Goal: Task Accomplishment & Management: Use online tool/utility

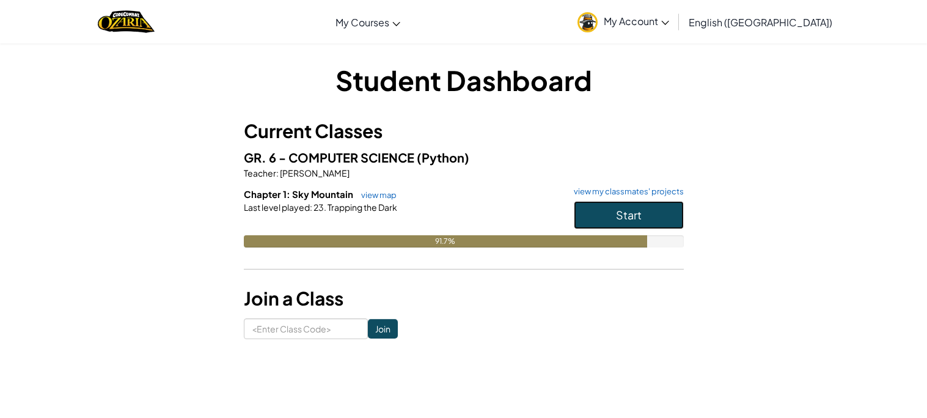
click at [661, 201] on button "Start" at bounding box center [629, 215] width 110 height 28
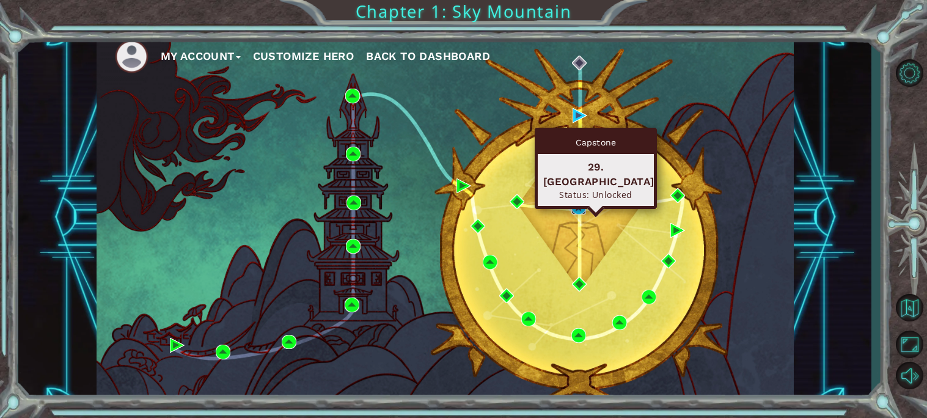
click at [580, 213] on img at bounding box center [578, 207] width 15 height 15
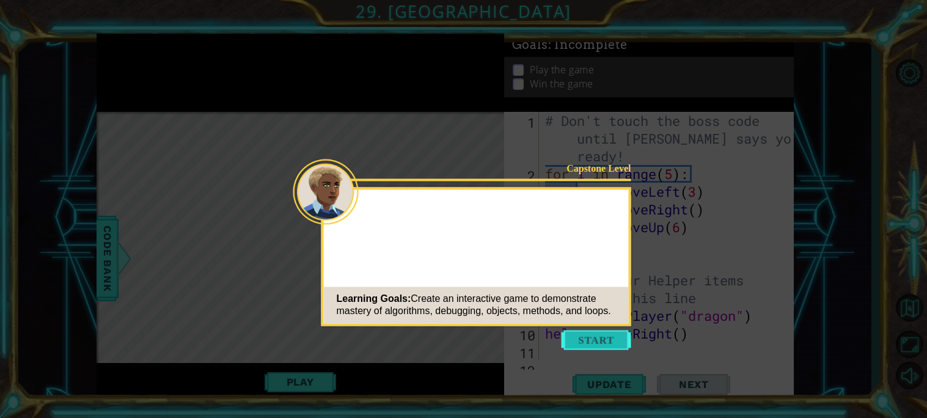
click at [620, 339] on button "Start" at bounding box center [597, 340] width 70 height 20
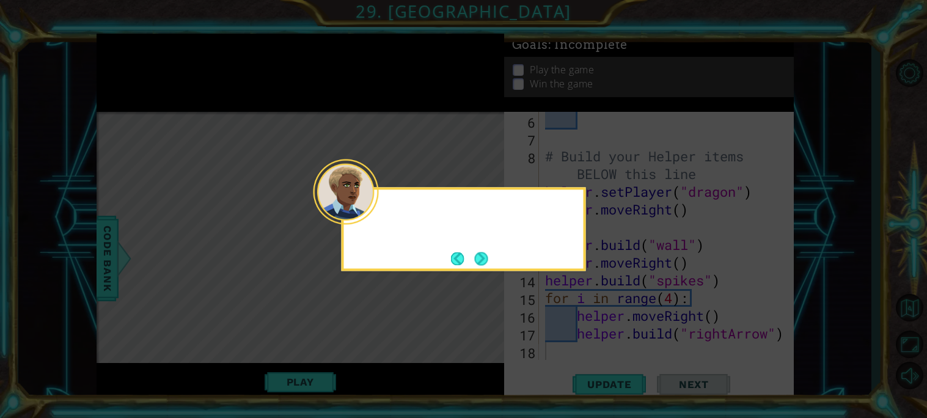
scroll to position [123, 0]
click at [376, 215] on div at bounding box center [345, 191] width 65 height 65
click at [480, 256] on button "Next" at bounding box center [480, 258] width 13 height 13
click at [478, 259] on button "Next" at bounding box center [480, 258] width 13 height 13
click at [478, 259] on icon at bounding box center [463, 209] width 927 height 418
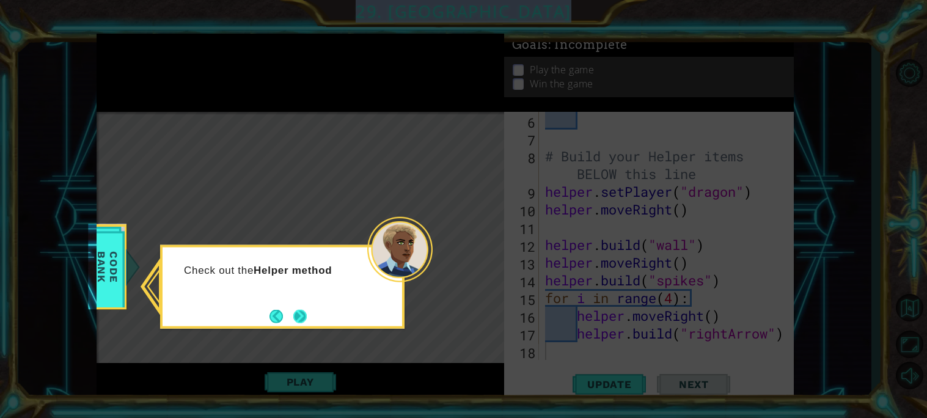
click at [298, 321] on button "Next" at bounding box center [299, 315] width 13 height 13
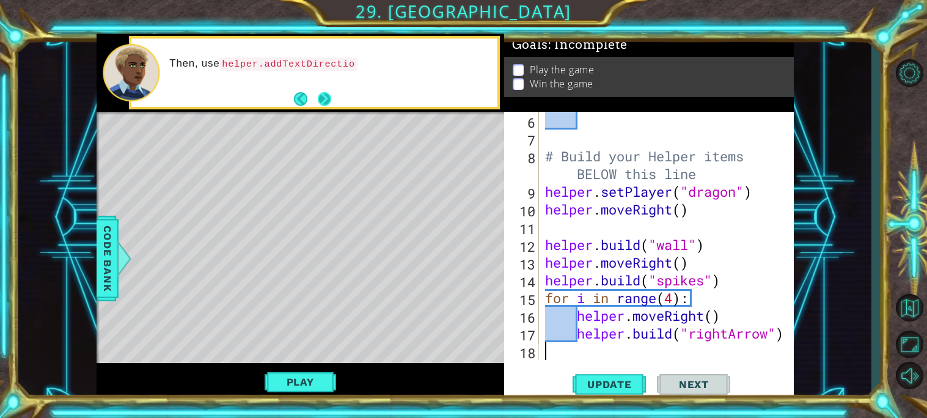
click at [323, 92] on button "Next" at bounding box center [324, 98] width 13 height 13
click at [106, 271] on span "Code Bank" at bounding box center [108, 258] width 20 height 75
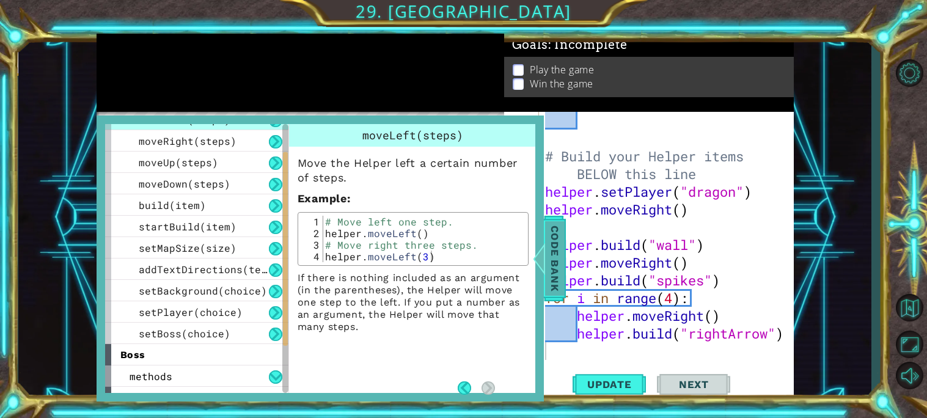
scroll to position [57, 0]
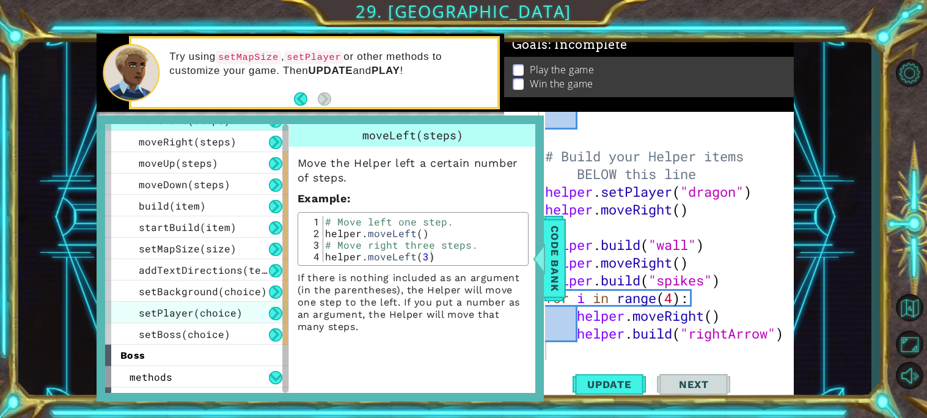
click at [125, 314] on div "setPlayer(choice)" at bounding box center [196, 312] width 183 height 21
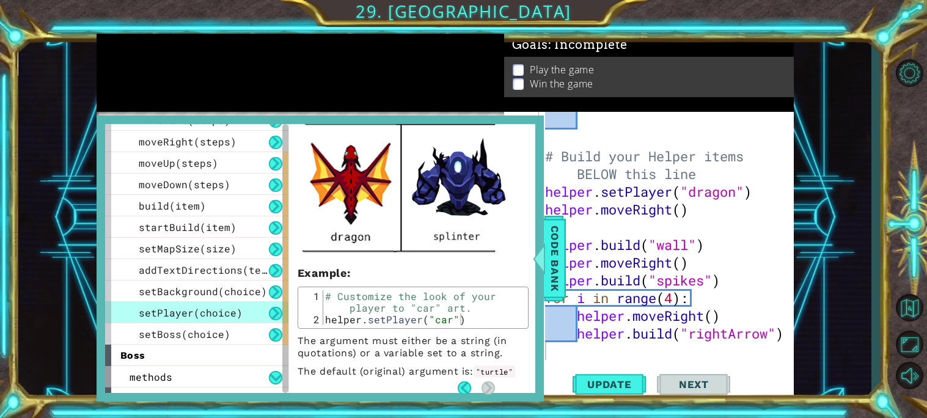
scroll to position [455, 0]
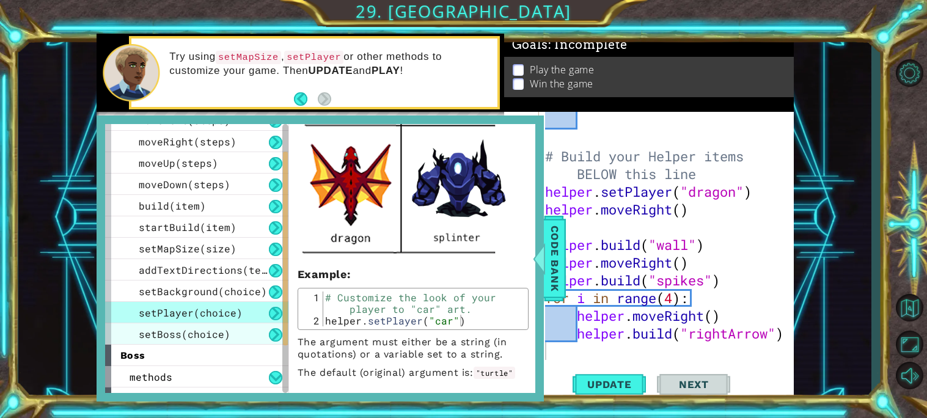
click at [140, 339] on span "setBoss(choice)" at bounding box center [185, 334] width 92 height 13
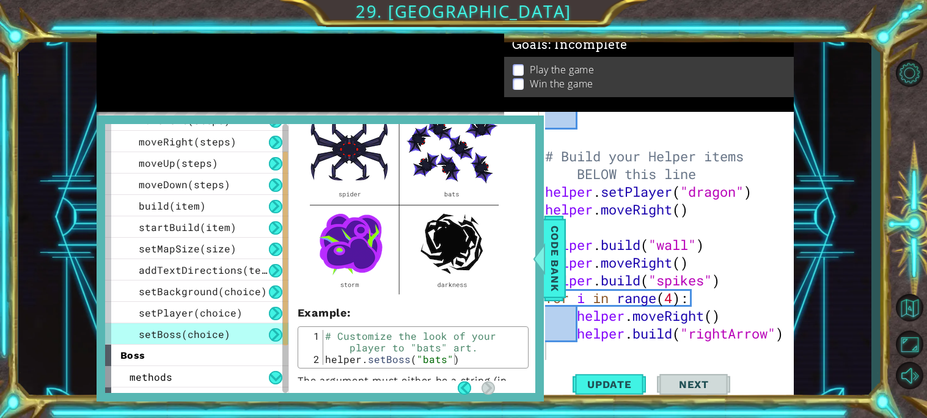
scroll to position [109, 0]
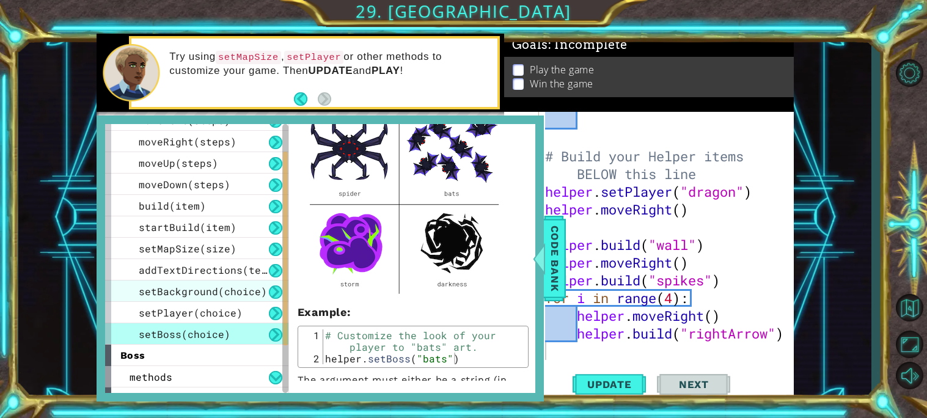
click at [126, 296] on div "setBackground(choice)" at bounding box center [196, 290] width 183 height 21
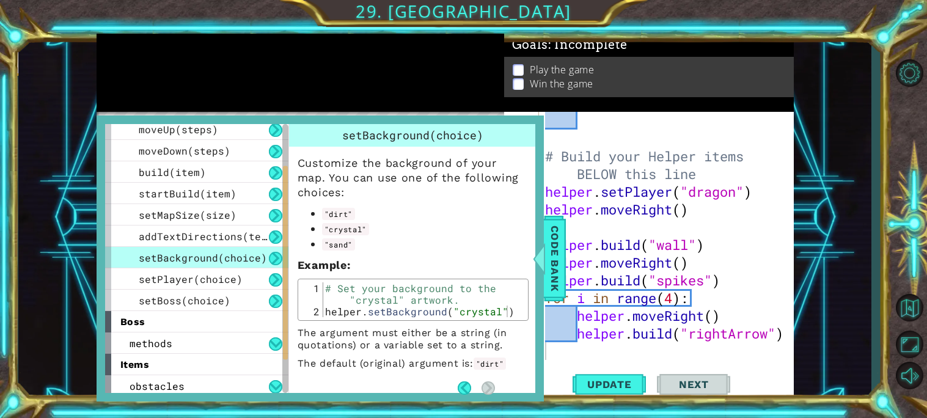
scroll to position [95, 0]
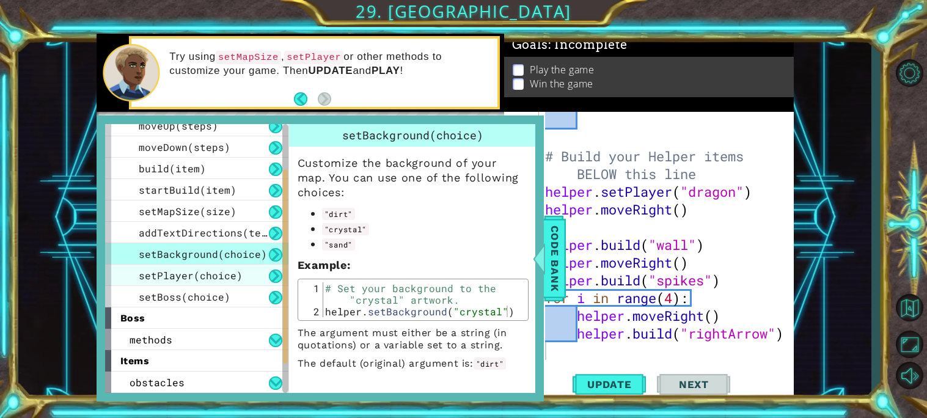
click at [117, 276] on div "setPlayer(choice)" at bounding box center [196, 275] width 183 height 21
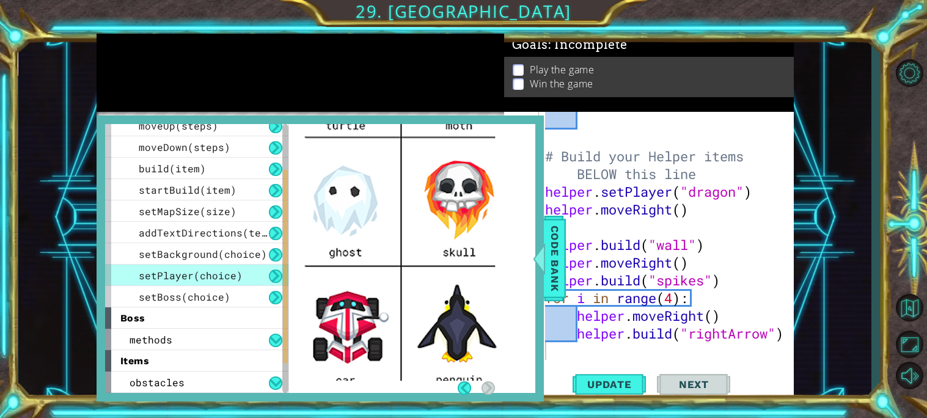
scroll to position [186, 0]
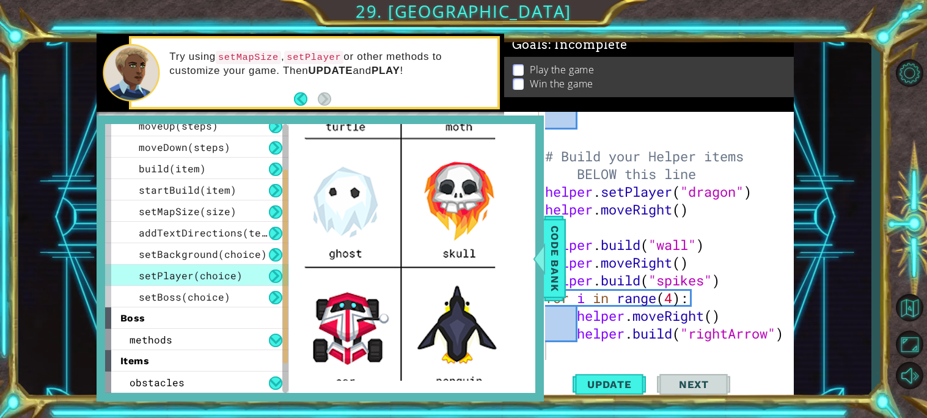
click at [796, 234] on div "1 ההההההההההההההההההההההההההההההההההההההההההההההההההההההההההההההההההההההההההההה…" at bounding box center [444, 218] width 853 height 368
click at [548, 244] on span "Code Bank" at bounding box center [555, 258] width 20 height 75
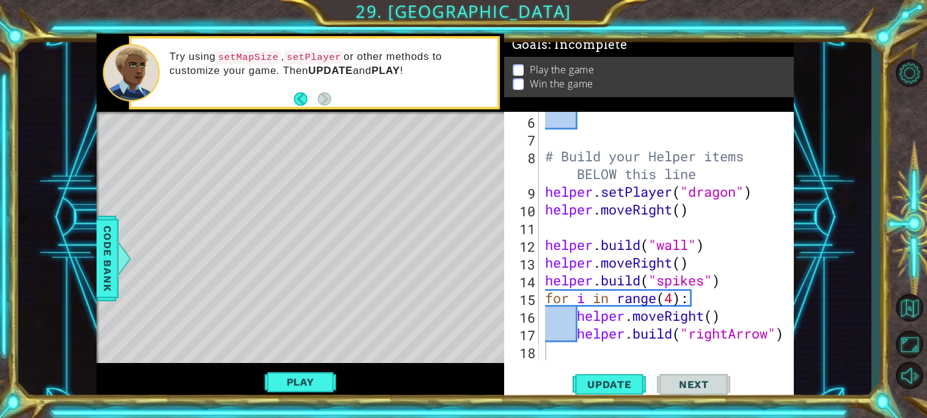
click at [736, 194] on div "# Build your Helper items BELOW this line helper . setPlayer ( "dragon" ) helpe…" at bounding box center [670, 254] width 254 height 284
type textarea "helper.setPlayer("ghost")"
click at [621, 384] on span "Update" at bounding box center [609, 384] width 69 height 12
click at [310, 380] on button "Play" at bounding box center [300, 381] width 71 height 23
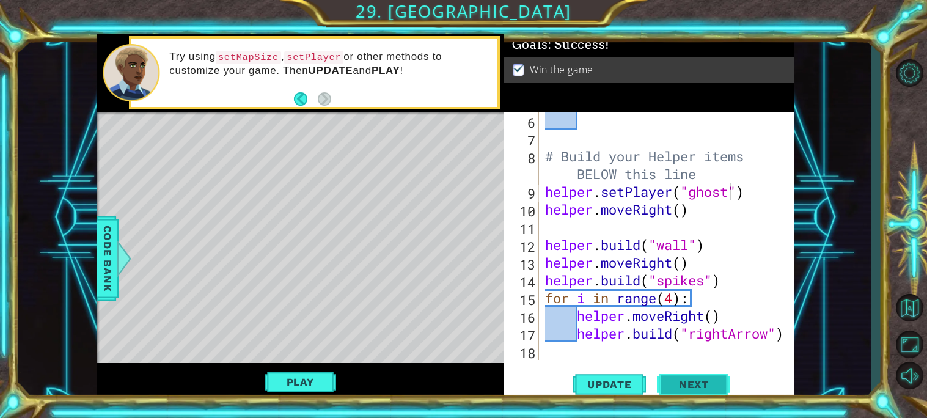
click at [706, 374] on button "Next" at bounding box center [693, 384] width 73 height 29
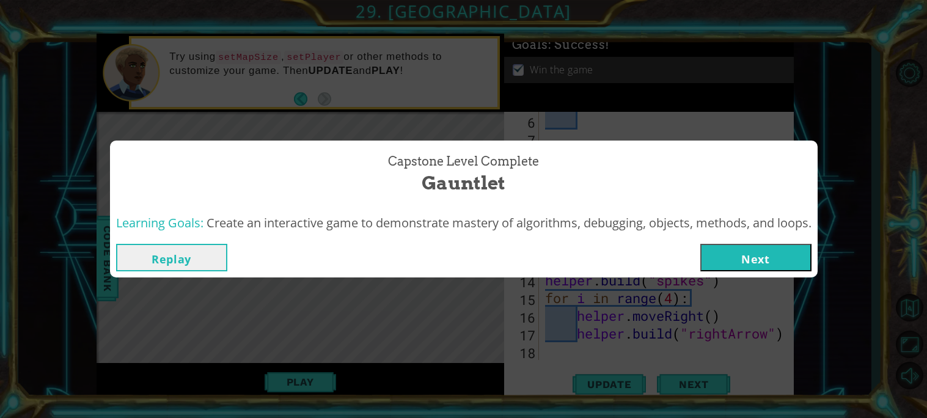
click at [758, 255] on button "Next" at bounding box center [755, 257] width 111 height 27
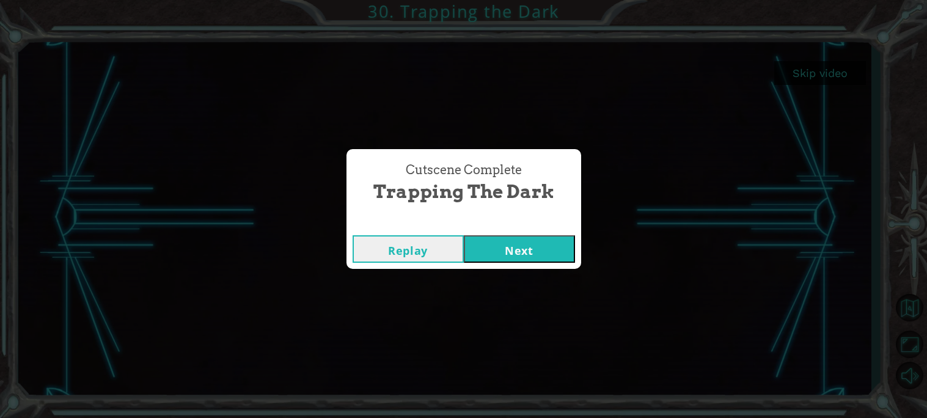
click at [499, 239] on button "Next" at bounding box center [519, 248] width 111 height 27
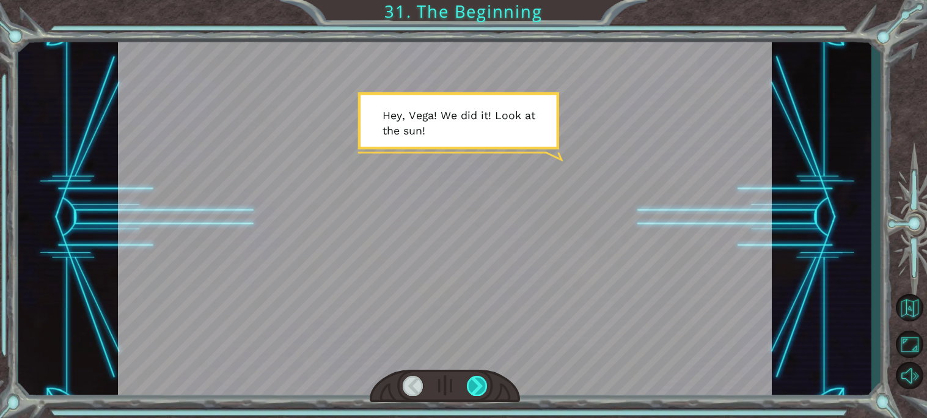
click at [472, 387] on div at bounding box center [477, 386] width 21 height 20
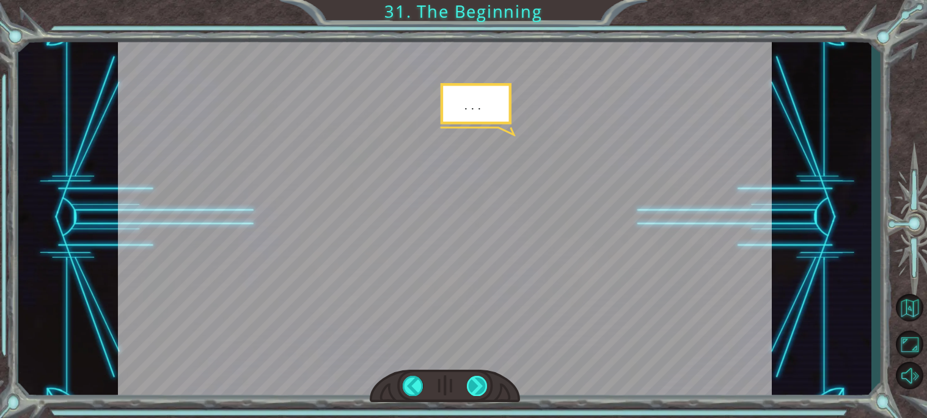
click at [472, 387] on div at bounding box center [477, 386] width 21 height 20
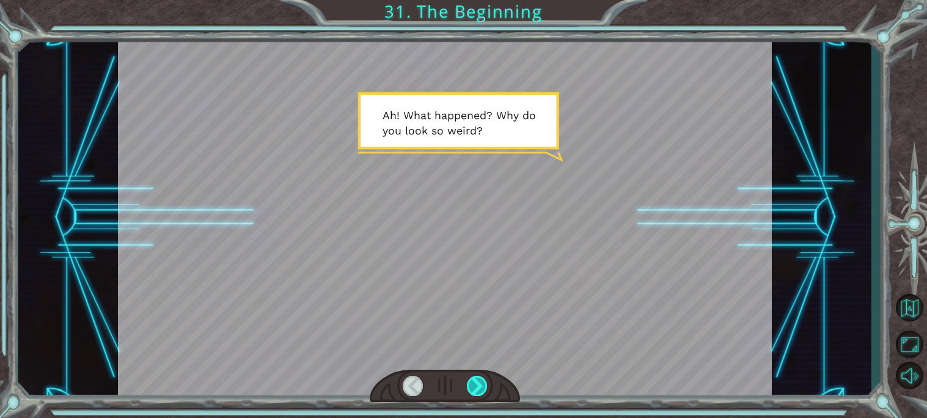
click at [472, 387] on div at bounding box center [477, 386] width 21 height 20
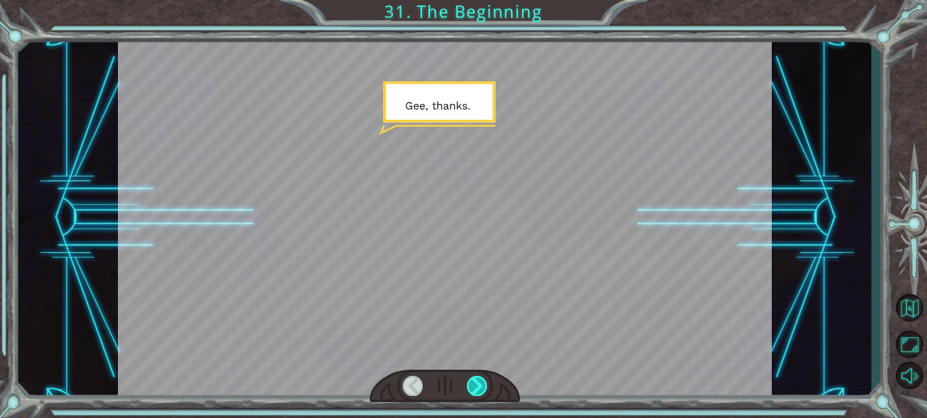
click at [472, 387] on div at bounding box center [477, 386] width 21 height 20
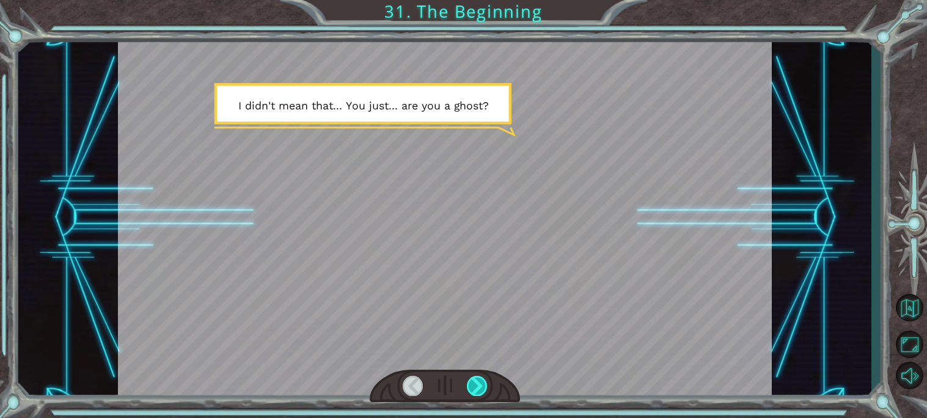
click at [472, 387] on div at bounding box center [477, 386] width 21 height 20
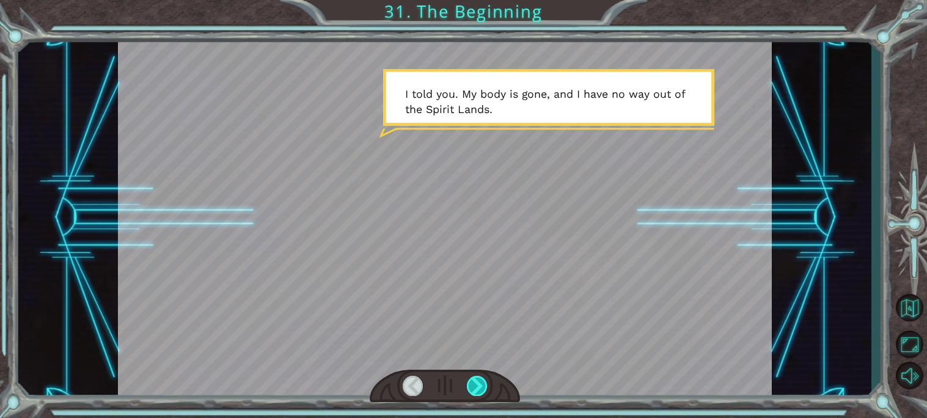
click at [472, 387] on div at bounding box center [477, 386] width 21 height 20
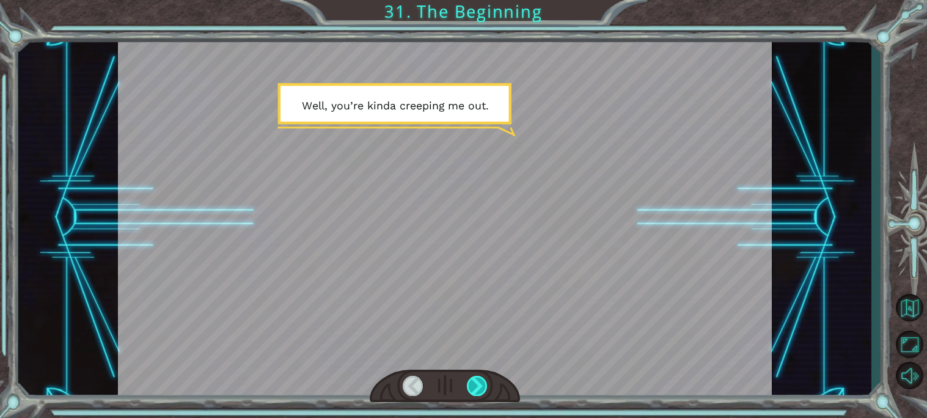
click at [472, 387] on div at bounding box center [477, 386] width 21 height 20
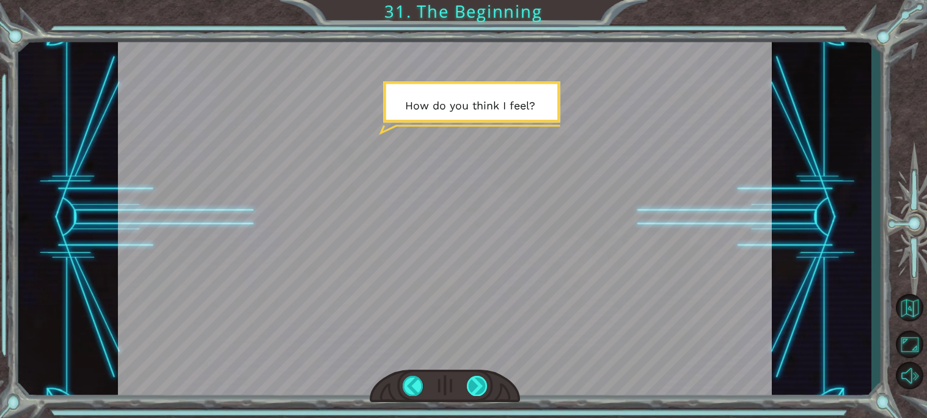
click at [472, 387] on div at bounding box center [477, 386] width 21 height 20
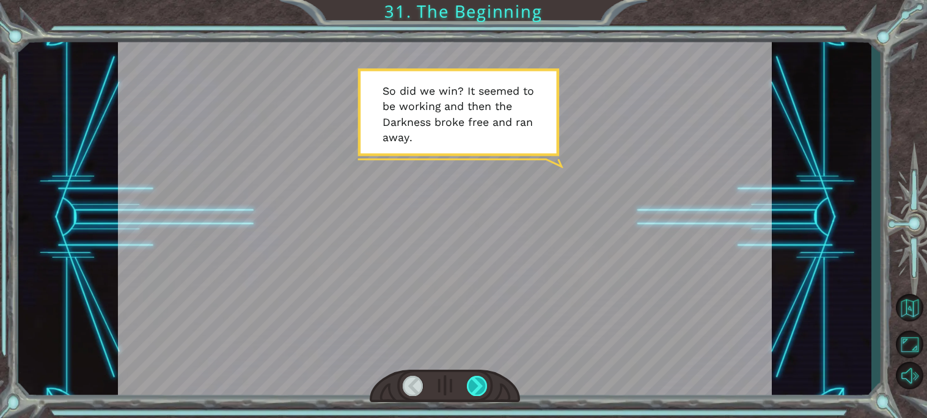
click at [472, 387] on div at bounding box center [477, 386] width 21 height 20
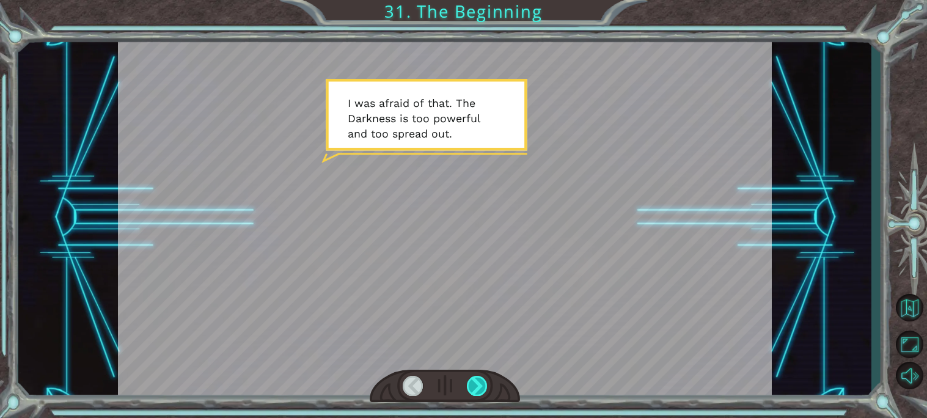
click at [472, 387] on div at bounding box center [477, 386] width 21 height 20
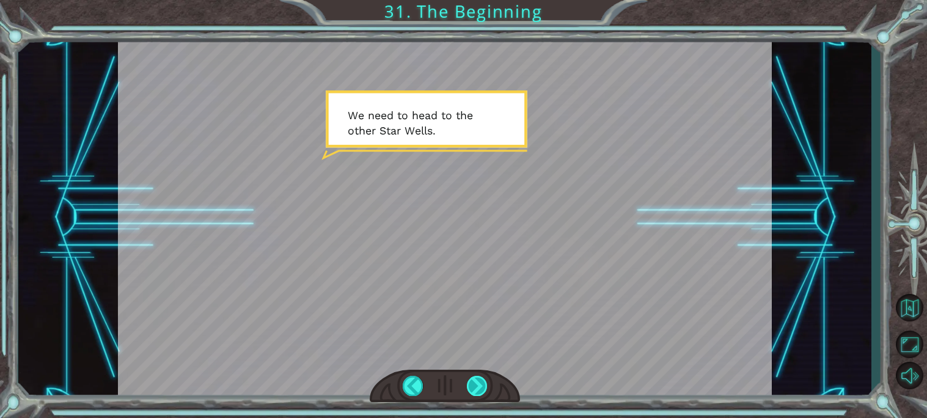
click at [472, 387] on div at bounding box center [477, 386] width 21 height 20
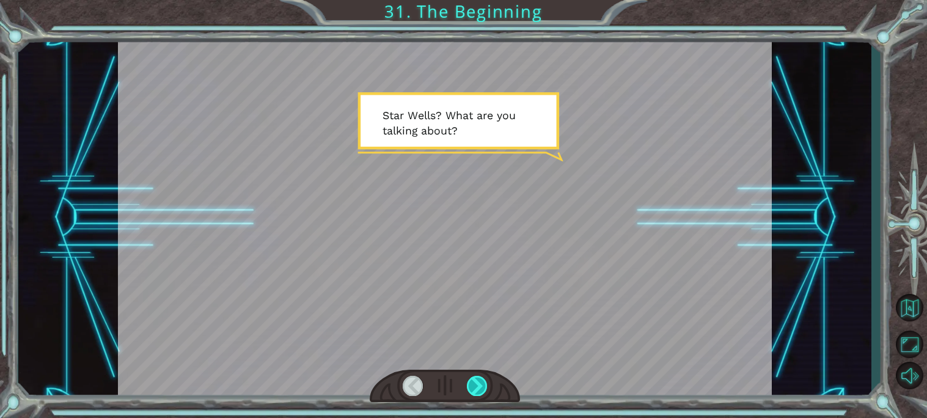
click at [472, 387] on div at bounding box center [477, 386] width 21 height 20
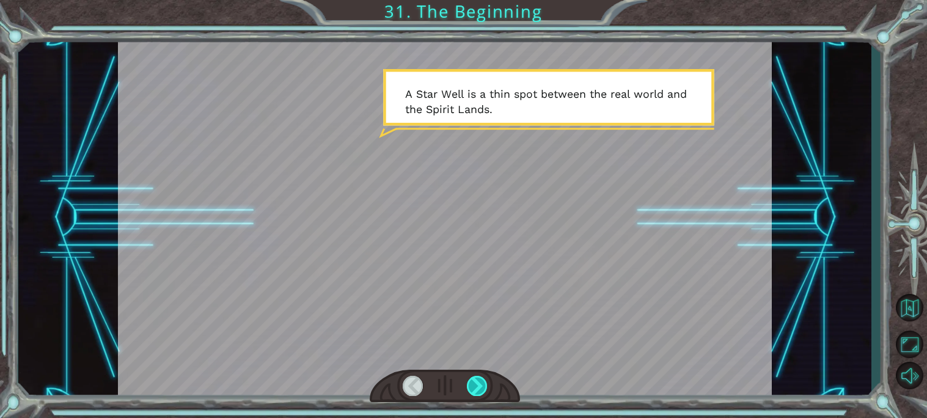
click at [472, 387] on div at bounding box center [477, 386] width 21 height 20
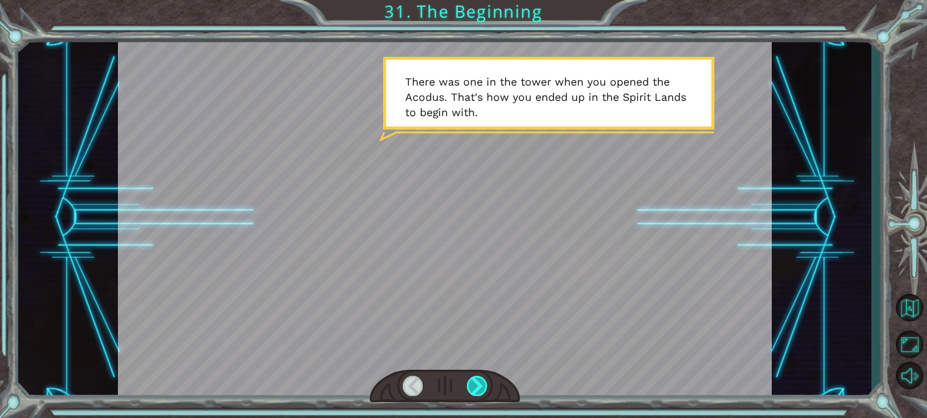
click at [472, 387] on div at bounding box center [477, 386] width 21 height 20
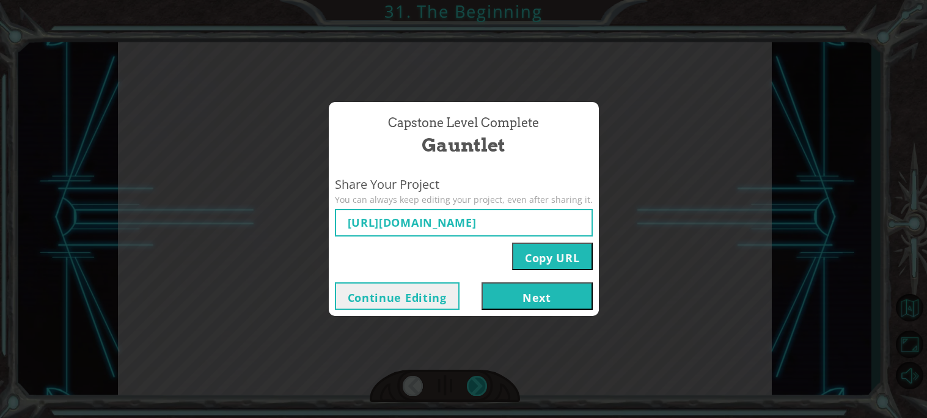
type input "[URL][DOMAIN_NAME]"
click at [543, 301] on button "Next" at bounding box center [537, 295] width 111 height 27
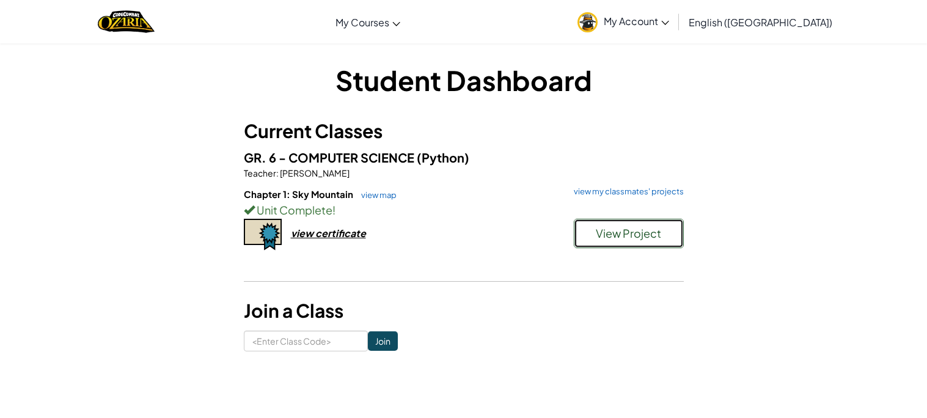
click at [587, 225] on button "View Project" at bounding box center [629, 233] width 110 height 29
